Goal: Transaction & Acquisition: Subscribe to service/newsletter

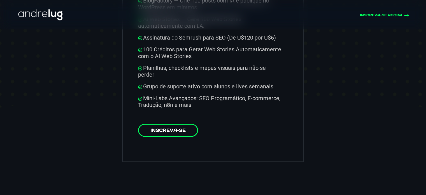
scroll to position [2943, 0]
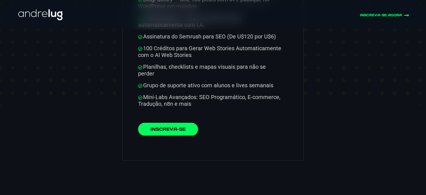
click at [185, 122] on link "Inscreva-se" at bounding box center [168, 128] width 60 height 13
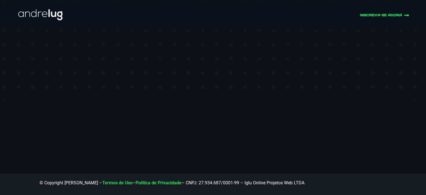
scroll to position [42, 0]
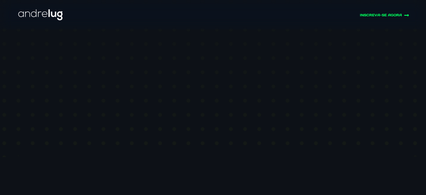
click at [407, 50] on div "BOAS VINDAS Email de suporte suporte@andrelug.com WhatsApp de Suporte https://w…" at bounding box center [213, 78] width 426 height 303
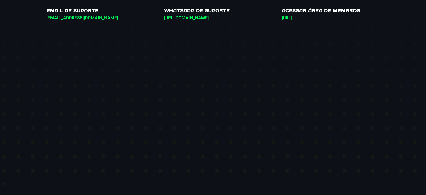
scroll to position [0, 0]
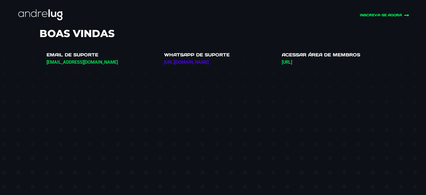
click at [201, 62] on link "https://wa.link/weqy5r" at bounding box center [186, 61] width 45 height 5
click at [189, 61] on link "https://wa.link/weqy5r" at bounding box center [186, 61] width 45 height 5
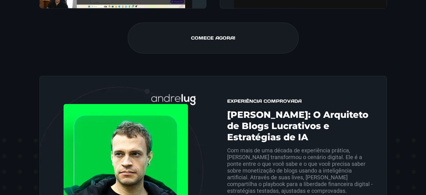
scroll to position [866, 0]
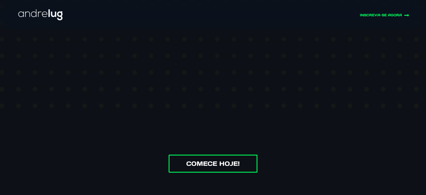
scroll to position [84, 0]
